Goal: Transaction & Acquisition: Purchase product/service

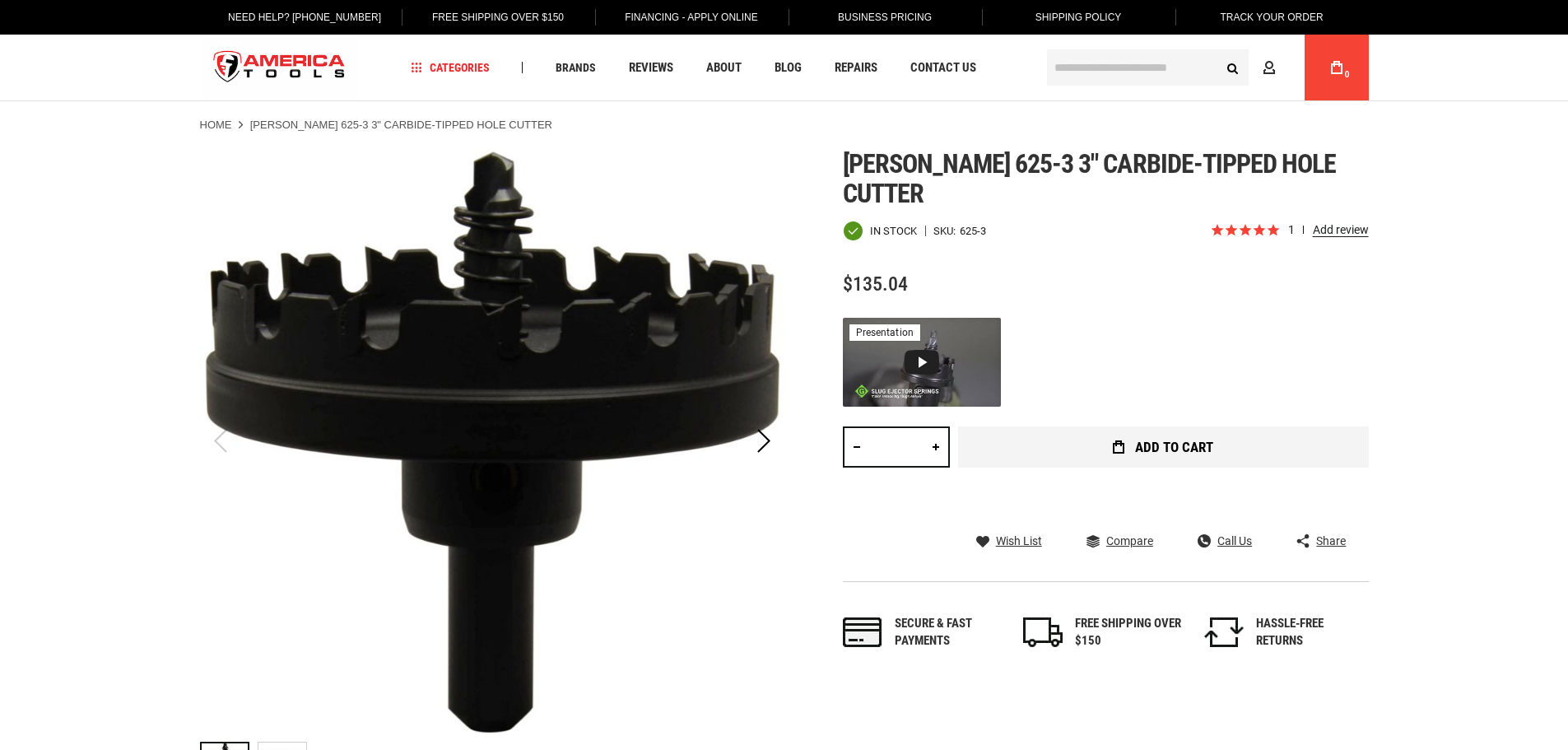
click at [1174, 440] on span "Add to Cart" at bounding box center [1174, 446] width 78 height 14
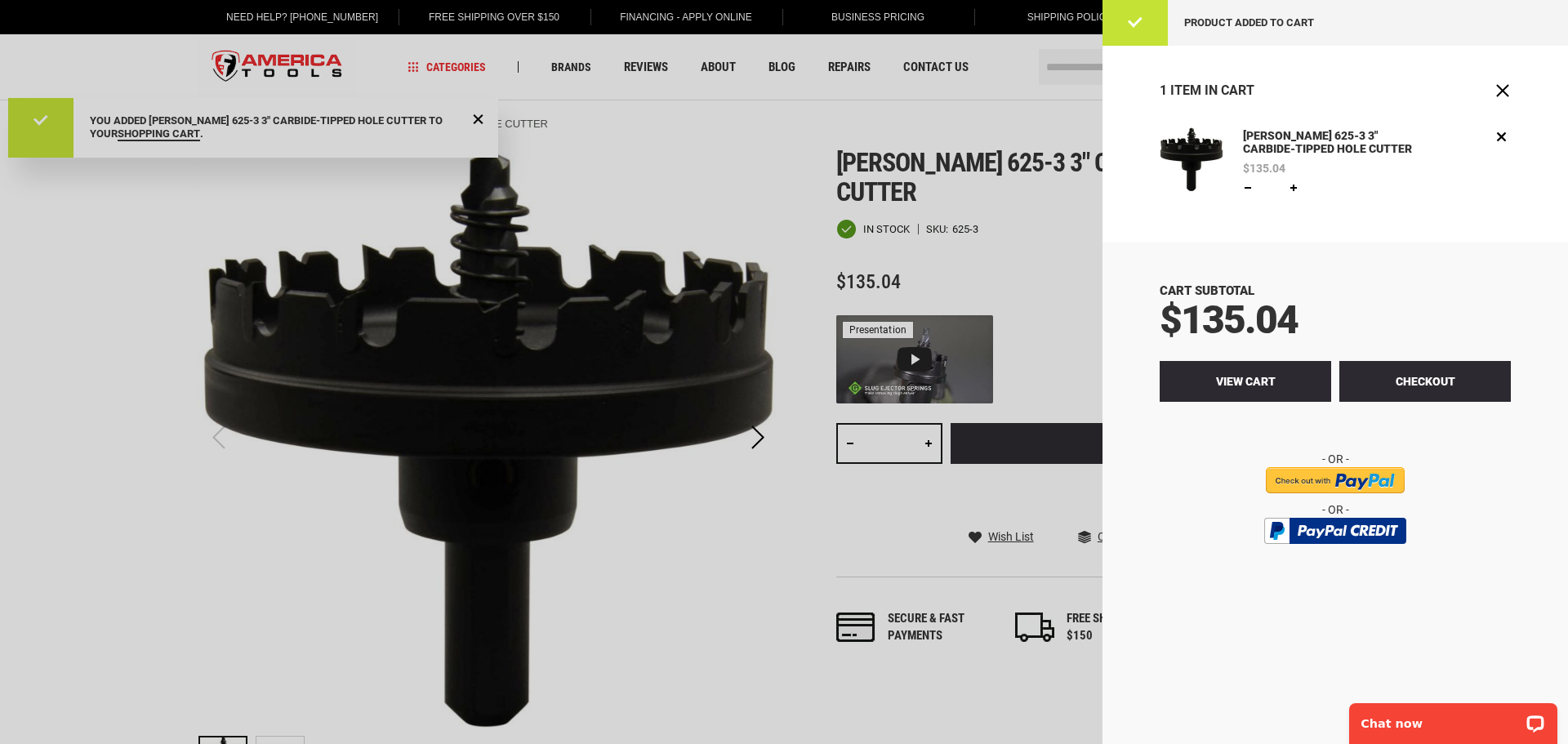
click at [1288, 381] on link "View Cart" at bounding box center [1245, 381] width 171 height 41
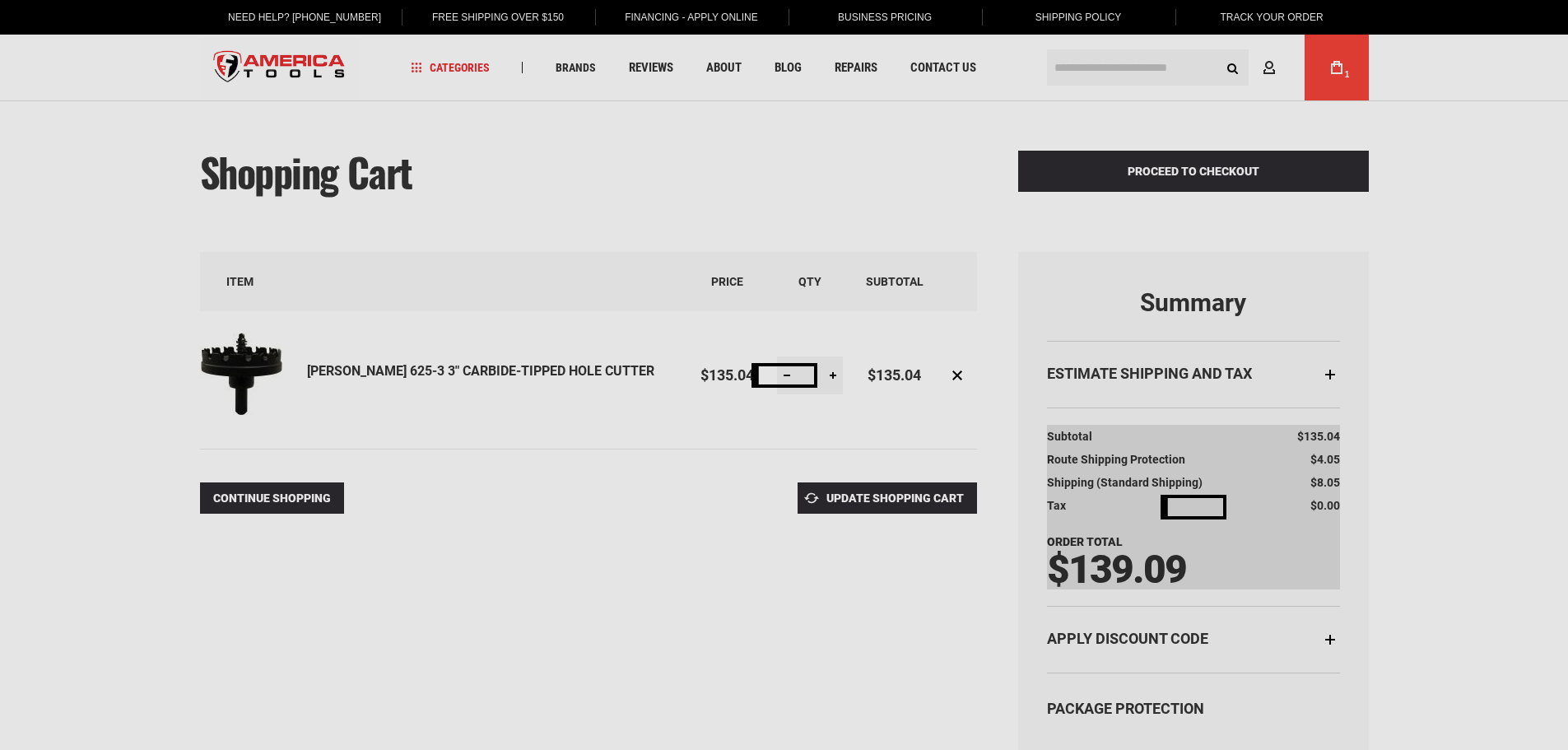
click at [1247, 377] on div "Please wait..." at bounding box center [784, 375] width 1568 height 750
